Goal: Navigation & Orientation: Find specific page/section

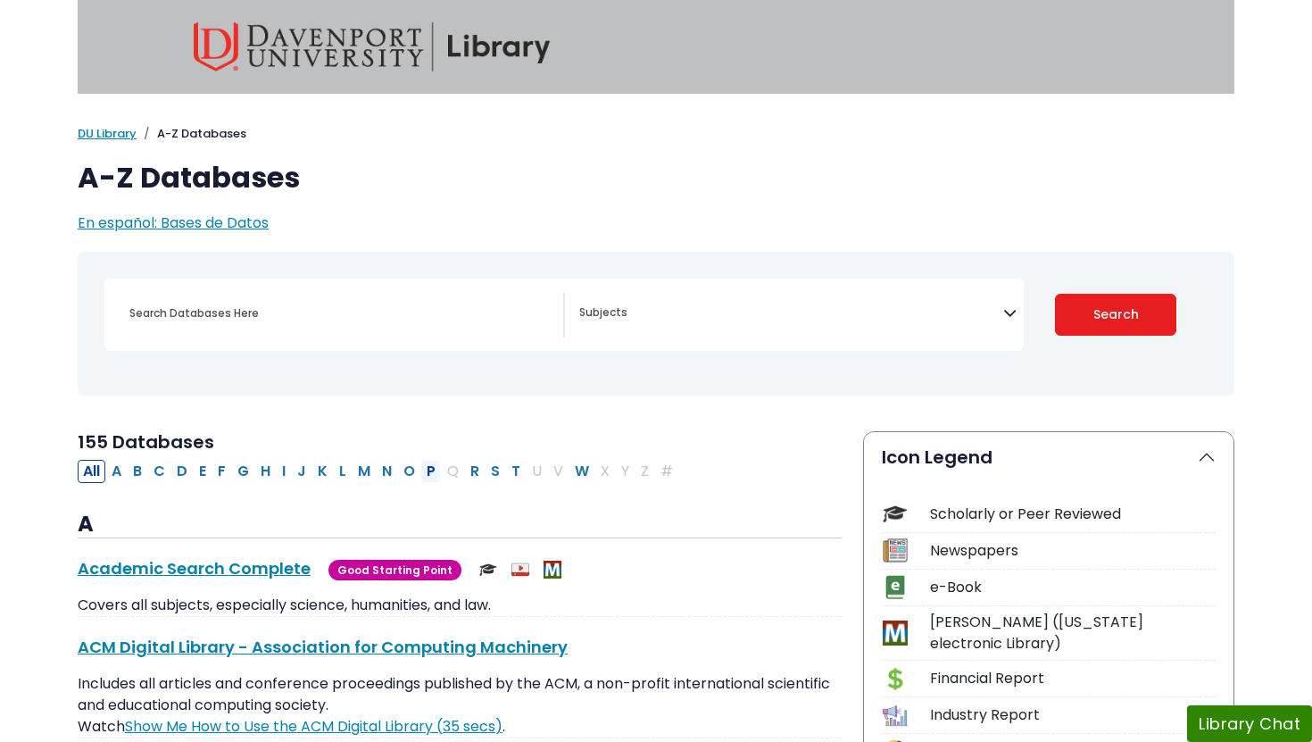
click at [430, 479] on button "P" at bounding box center [431, 471] width 20 height 23
select select "Database Subject Filter"
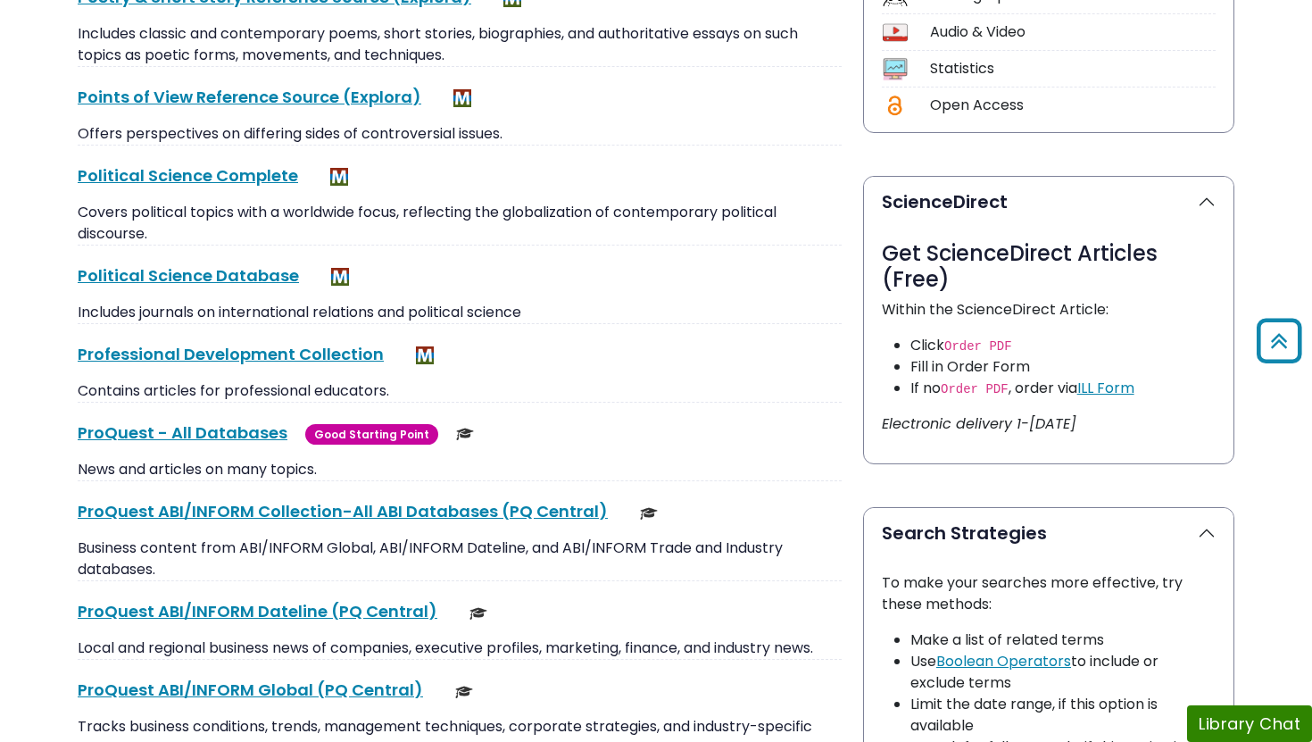
scroll to position [801, 0]
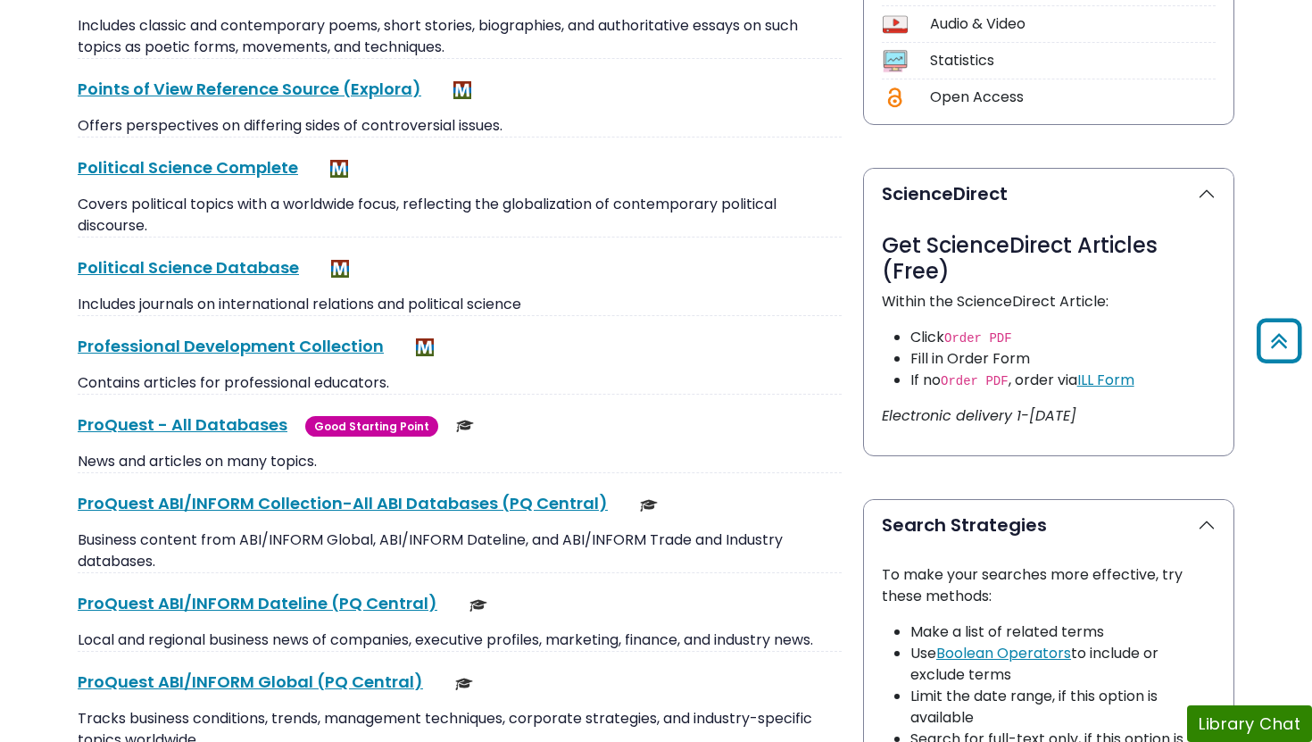
click at [179, 435] on div "ProQuest - All Databases This link opens in a new window Good Starting Point" at bounding box center [460, 424] width 764 height 24
click at [204, 419] on link "ProQuest - All Databases This link opens in a new window" at bounding box center [183, 424] width 210 height 22
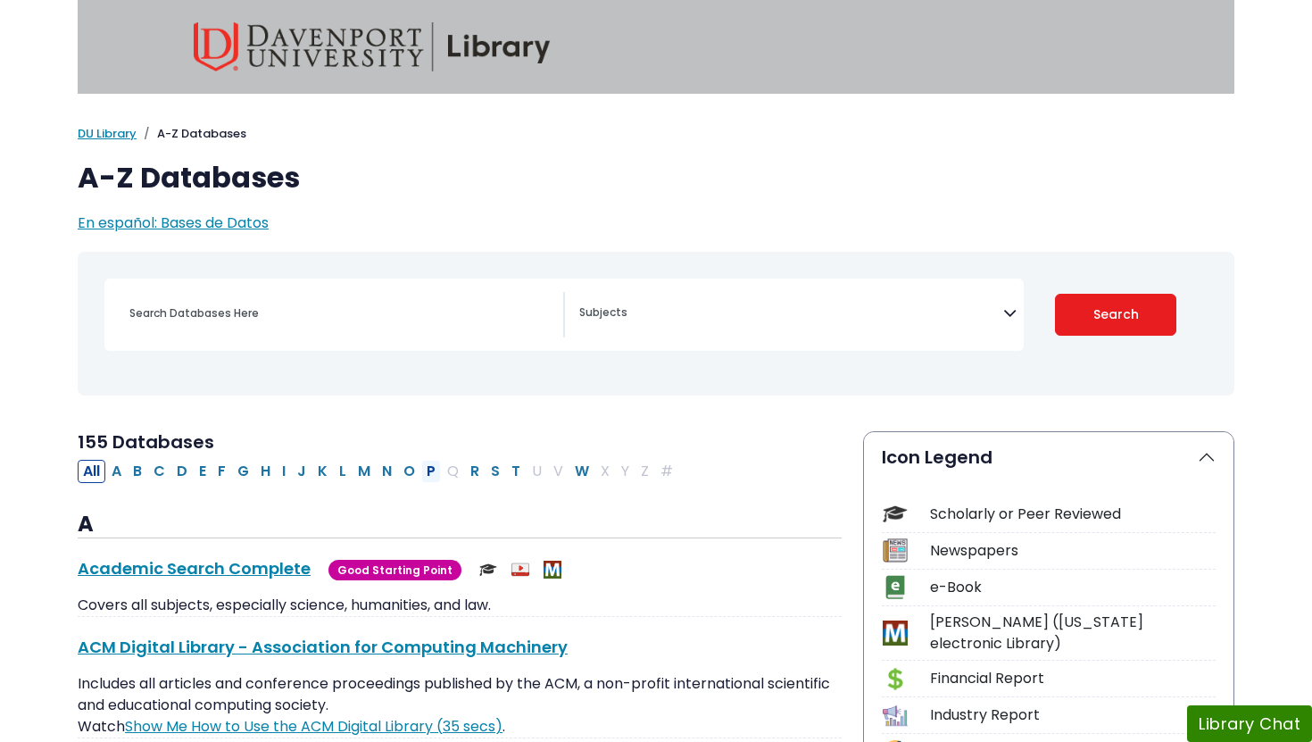
click at [430, 475] on button "P" at bounding box center [431, 471] width 20 height 23
select select "Database Subject Filter"
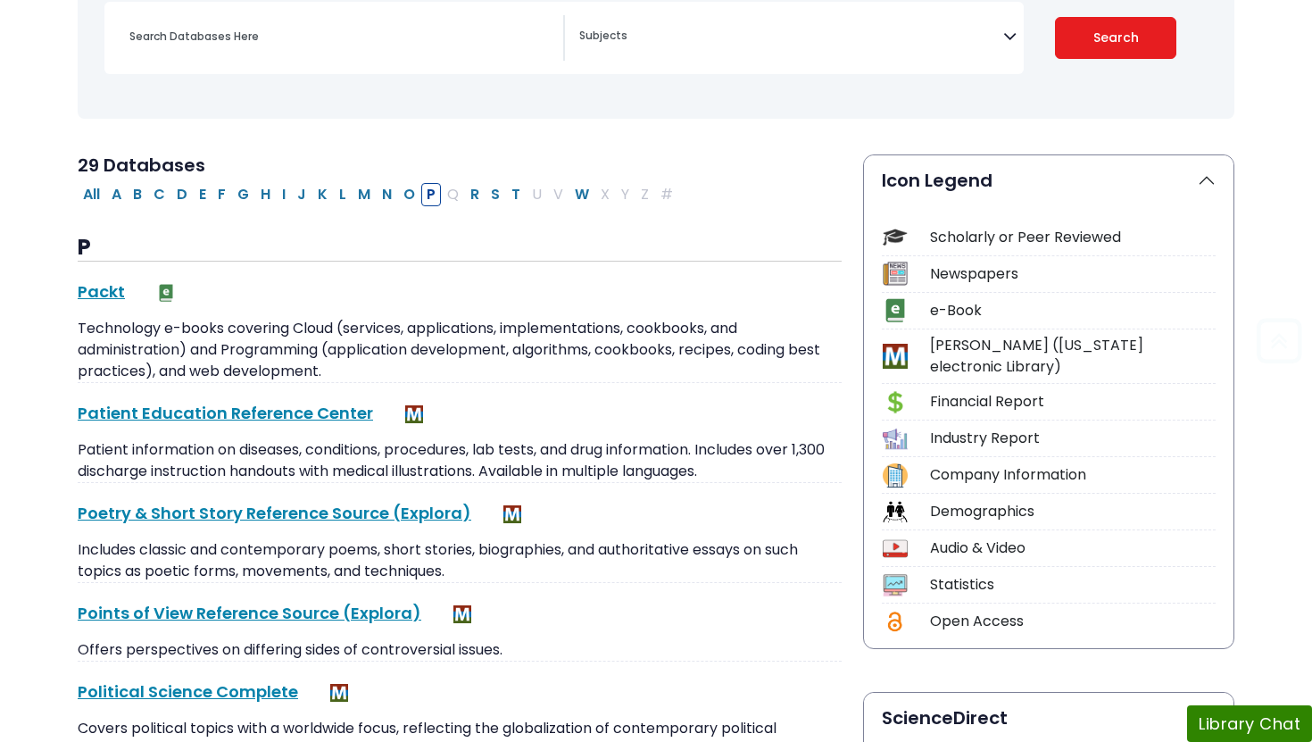
scroll to position [733, 0]
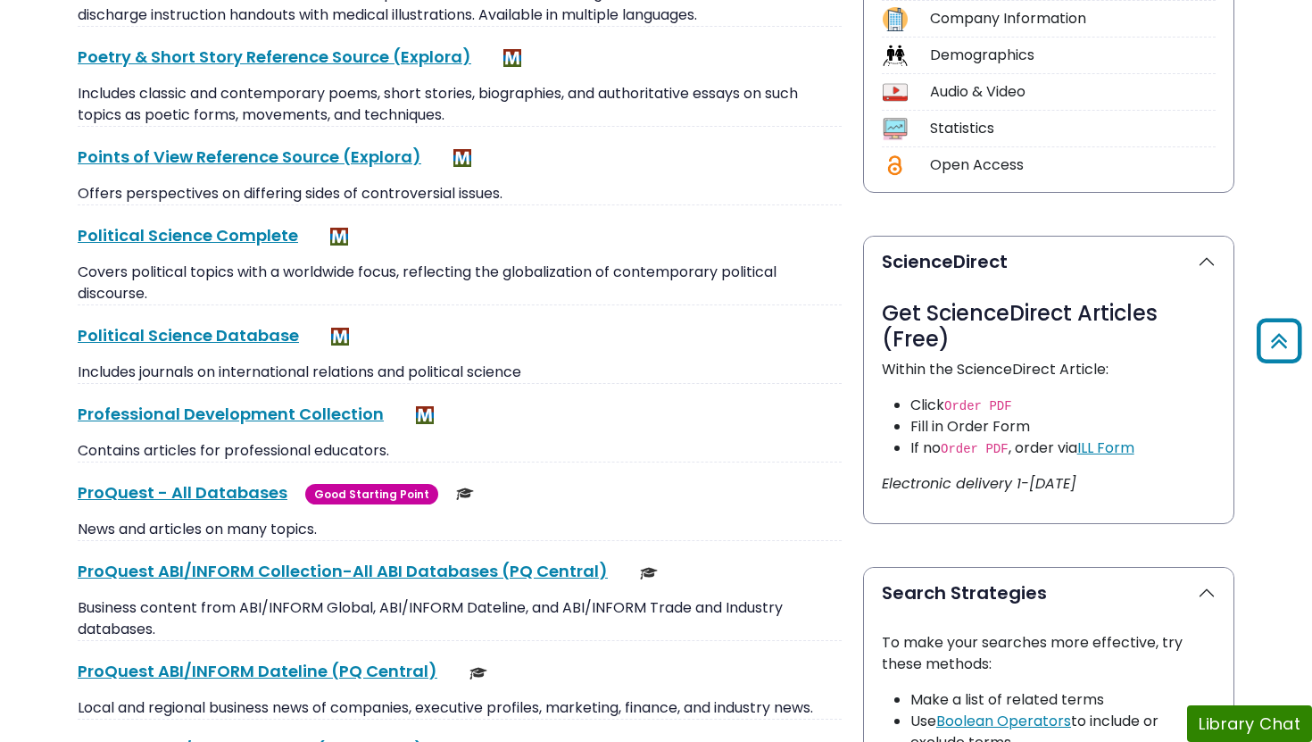
click at [239, 494] on link "ProQuest - All Databases This link opens in a new window" at bounding box center [183, 492] width 210 height 22
